Goal: Information Seeking & Learning: Learn about a topic

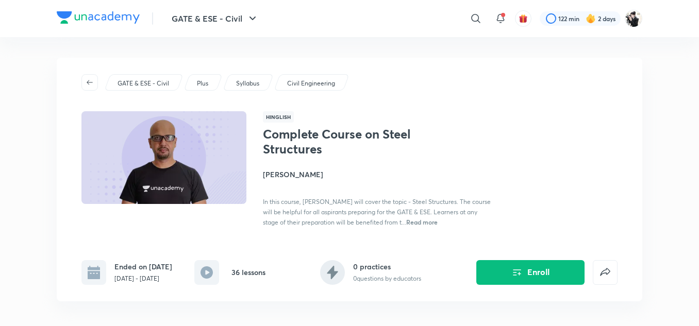
click at [478, 19] on icon at bounding box center [475, 18] width 12 height 12
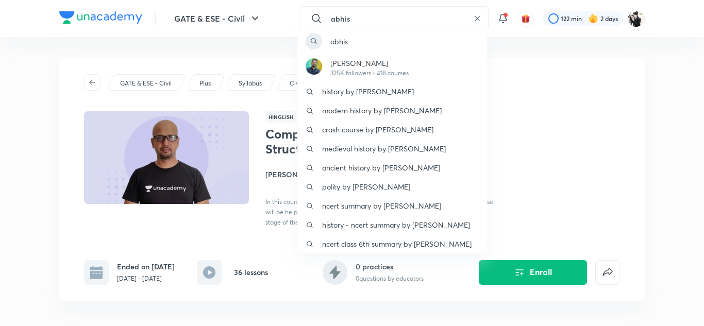
type input "abhis"
click at [12, 145] on div "[PERSON_NAME] [PERSON_NAME] 325K followers • 418 courses history by [PERSON_NAM…" at bounding box center [352, 163] width 704 height 326
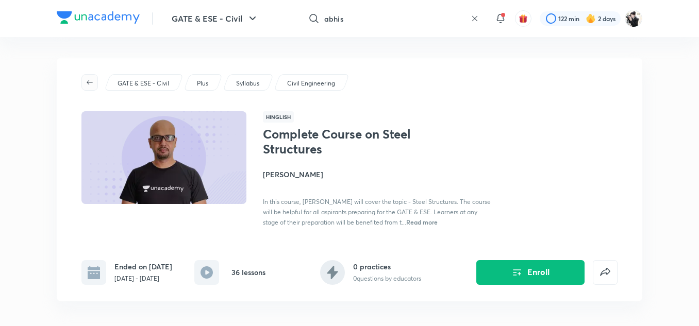
click at [92, 88] on button "button" at bounding box center [89, 82] width 16 height 16
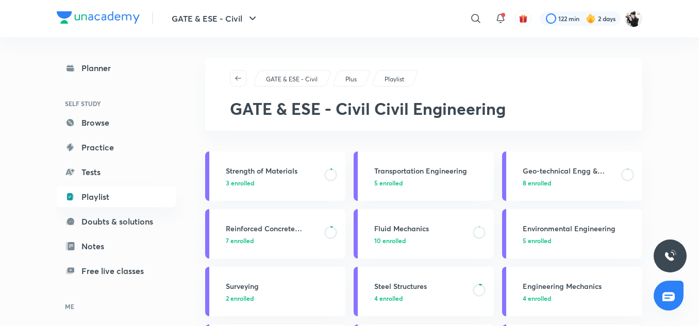
scroll to position [63, 0]
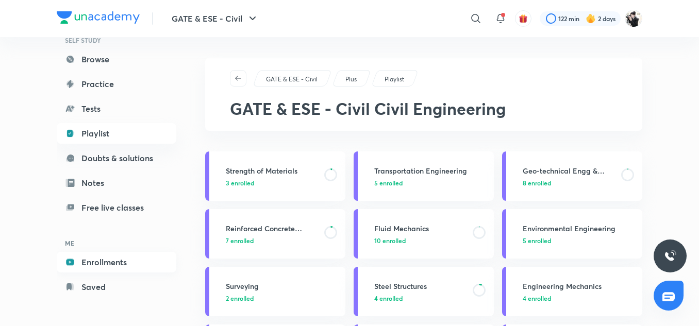
click at [120, 267] on link "Enrollments" at bounding box center [117, 262] width 120 height 21
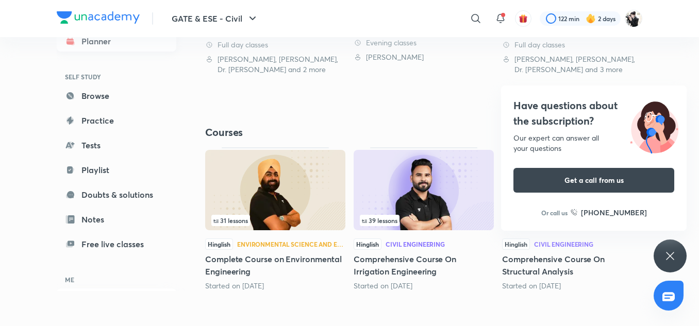
click at [113, 41] on link "Planner" at bounding box center [117, 41] width 120 height 21
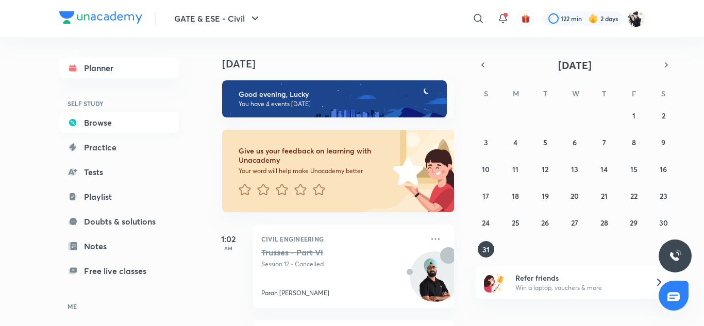
click at [97, 114] on link "Browse" at bounding box center [119, 122] width 120 height 21
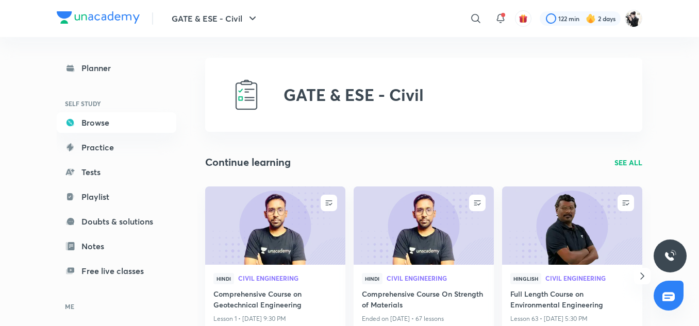
click at [441, 122] on div "GATE & ESE - Civil" at bounding box center [423, 95] width 437 height 74
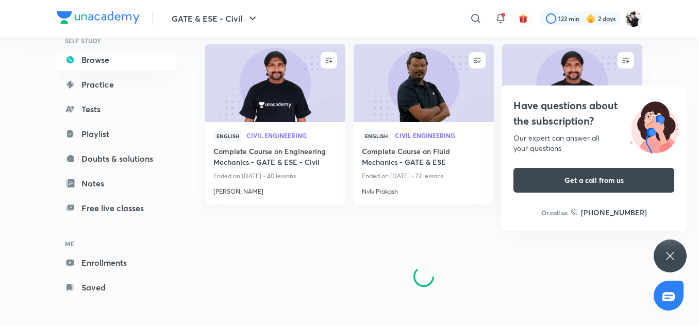
scroll to position [63, 0]
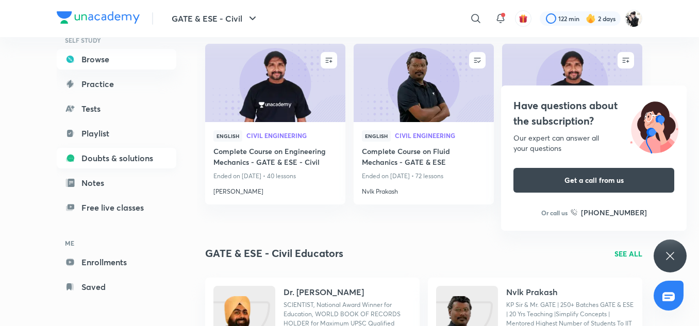
click at [111, 158] on link "Doubts & solutions" at bounding box center [117, 158] width 120 height 21
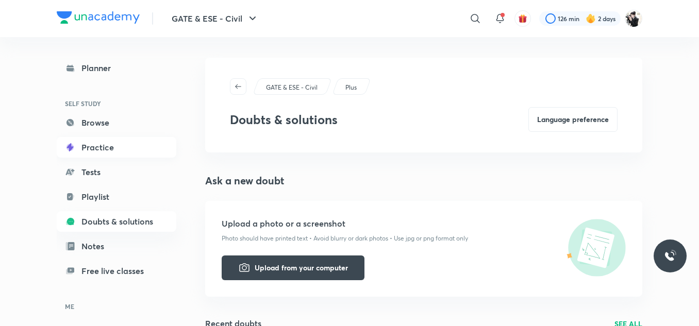
click at [101, 150] on link "Practice" at bounding box center [117, 147] width 120 height 21
click at [91, 173] on link "Tests" at bounding box center [117, 172] width 120 height 21
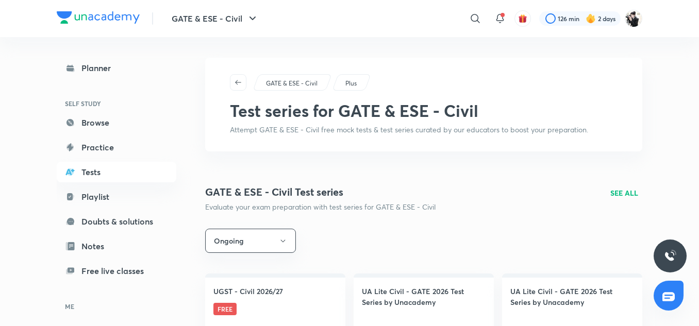
click at [350, 239] on div "Ongoing" at bounding box center [423, 241] width 437 height 24
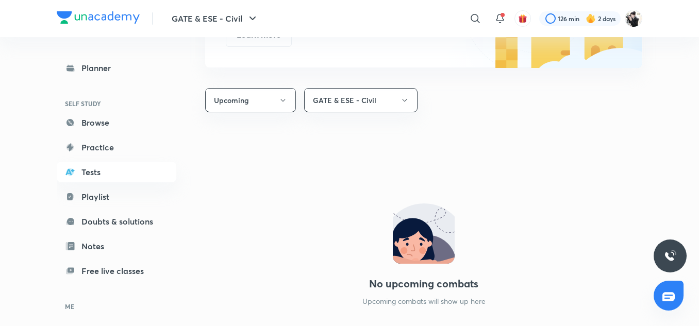
click at [350, 239] on div "No upcoming combats Upcoming combats will show up here" at bounding box center [423, 254] width 437 height 242
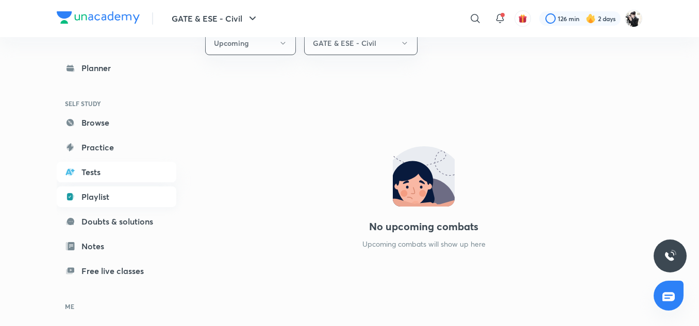
click at [103, 199] on link "Playlist" at bounding box center [117, 197] width 120 height 21
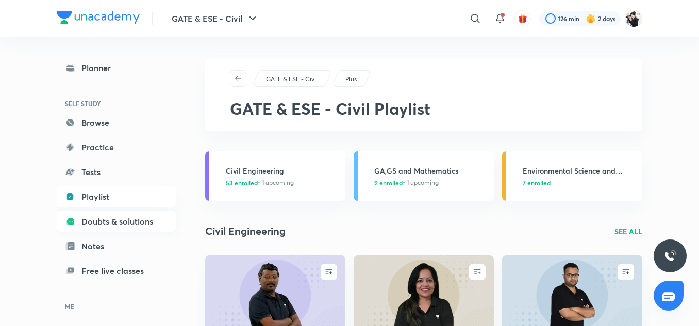
click at [105, 221] on link "Doubts & solutions" at bounding box center [117, 221] width 120 height 21
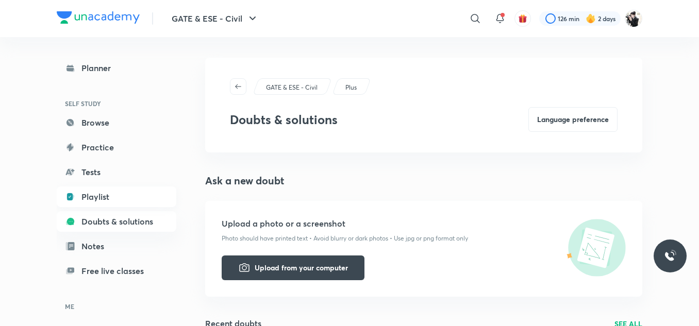
click at [107, 203] on link "Playlist" at bounding box center [117, 197] width 120 height 21
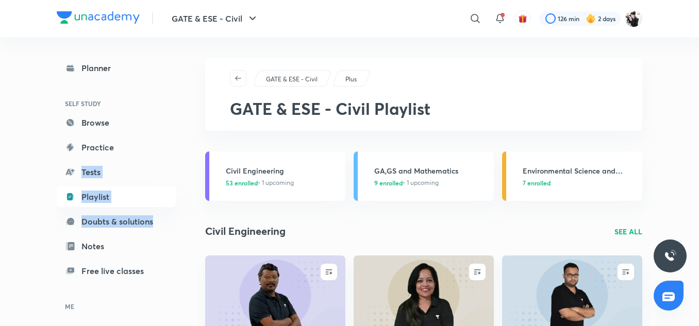
drag, startPoint x: 192, startPoint y: 177, endPoint x: 187, endPoint y: 248, distance: 71.8
click at [187, 248] on div "Planner SELF STUDY Browse Practice Tests Playlist Doubts & solutions Notes Free…" at bounding box center [127, 177] width 140 height 281
click at [495, 18] on icon at bounding box center [500, 18] width 12 height 12
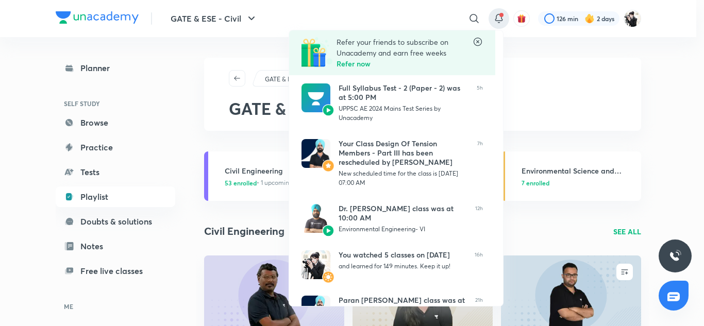
drag, startPoint x: 505, startPoint y: 179, endPoint x: 488, endPoint y: 50, distance: 129.9
click at [488, 50] on div "Refer your friends to subscribe on Unacademy and earn free weeks Refer now Full…" at bounding box center [352, 163] width 704 height 326
click at [477, 40] on icon at bounding box center [478, 42] width 10 height 10
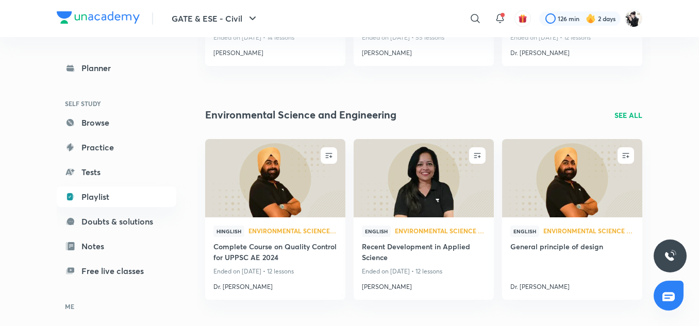
scroll to position [595, 0]
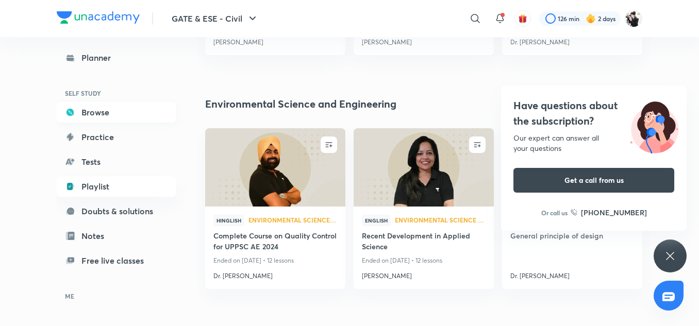
click at [128, 110] on link "Browse" at bounding box center [117, 112] width 120 height 21
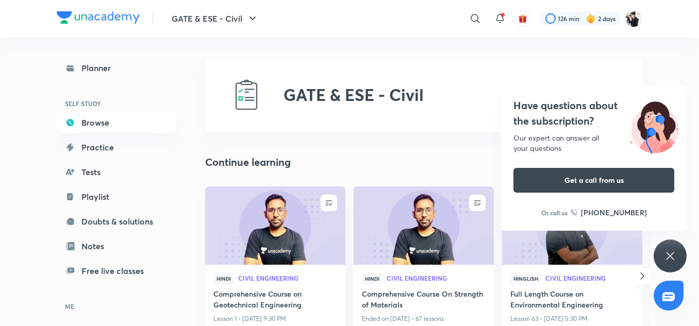
scroll to position [63, 0]
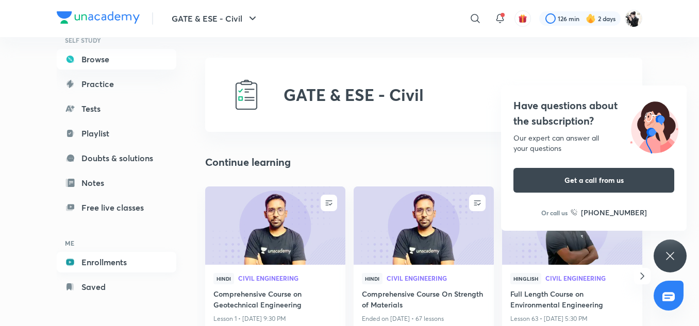
click at [129, 259] on link "Enrollments" at bounding box center [117, 262] width 120 height 21
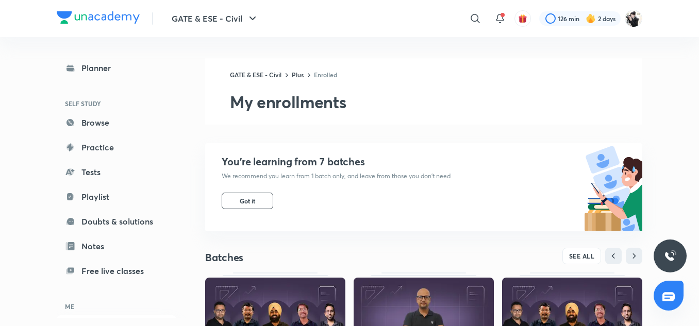
click at [266, 215] on div "You’re learning from 7 batches We recommend you learn from 1 batch only, and le…" at bounding box center [327, 187] width 245 height 88
